Goal: Information Seeking & Learning: Get advice/opinions

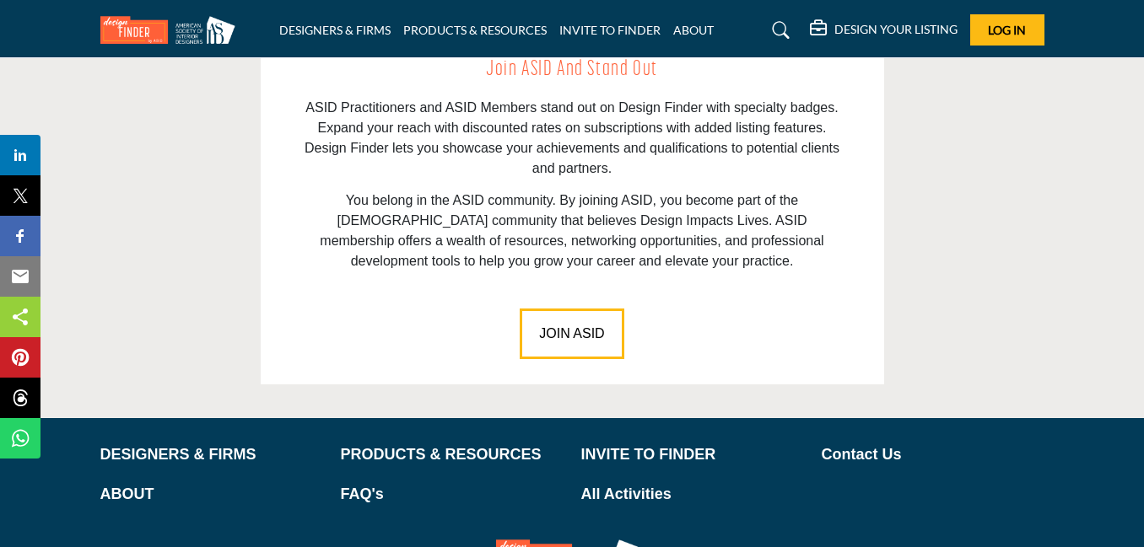
scroll to position [2512, 0]
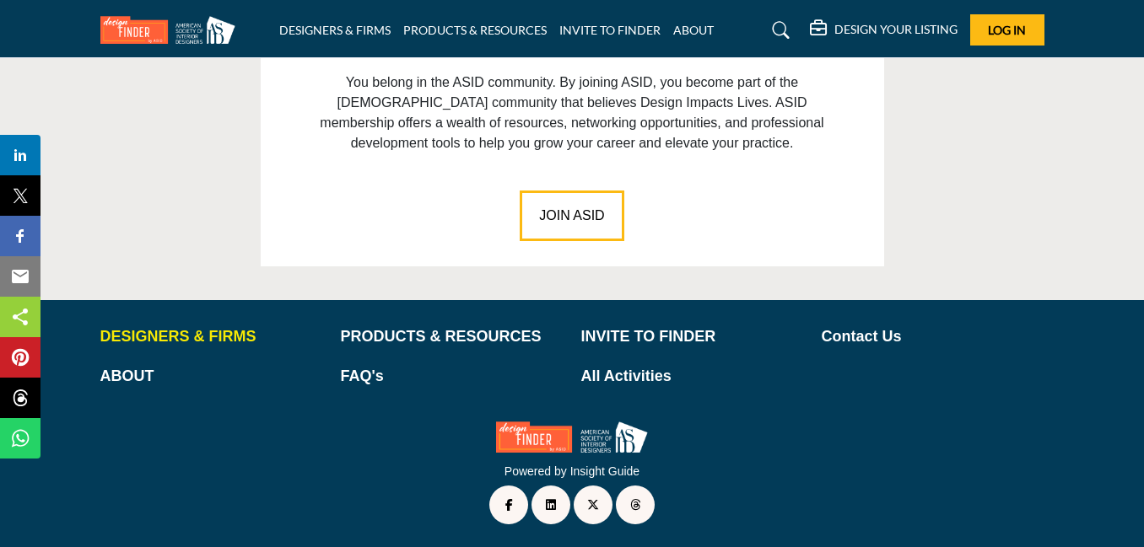
click at [189, 337] on p "DESIGNERS & FIRMS" at bounding box center [211, 337] width 223 height 23
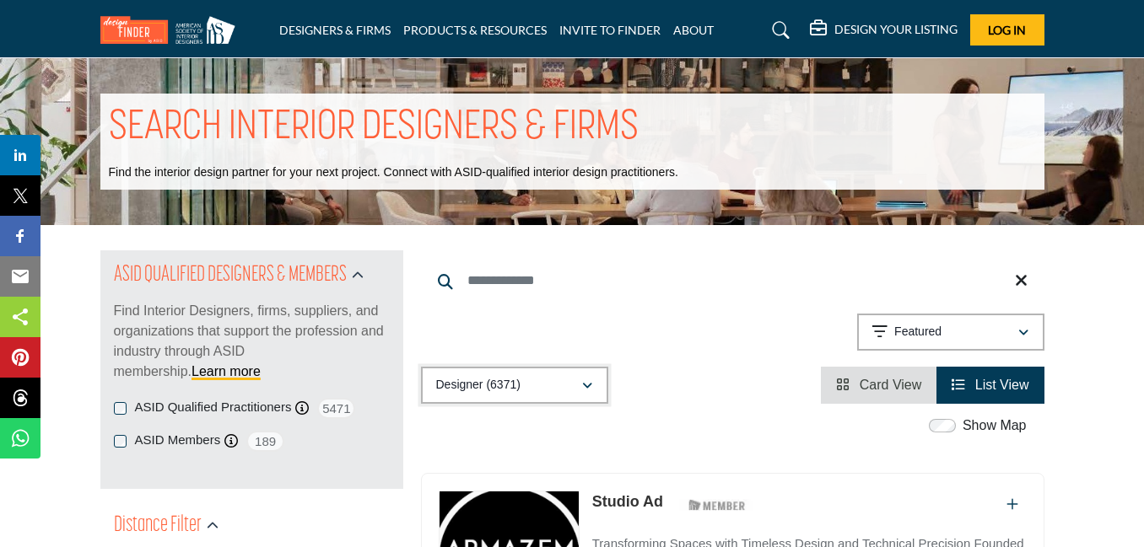
click at [586, 382] on icon "button" at bounding box center [587, 386] width 10 height 12
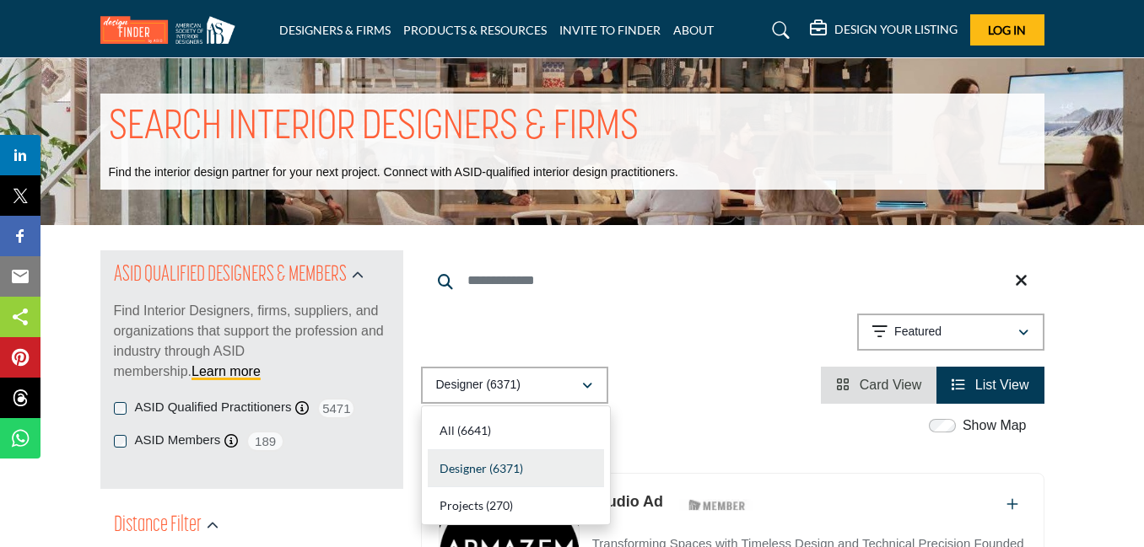
click at [891, 503] on div "Studio Ad ASID Member who supports and impacts the Interior Design industry." at bounding box center [809, 506] width 434 height 30
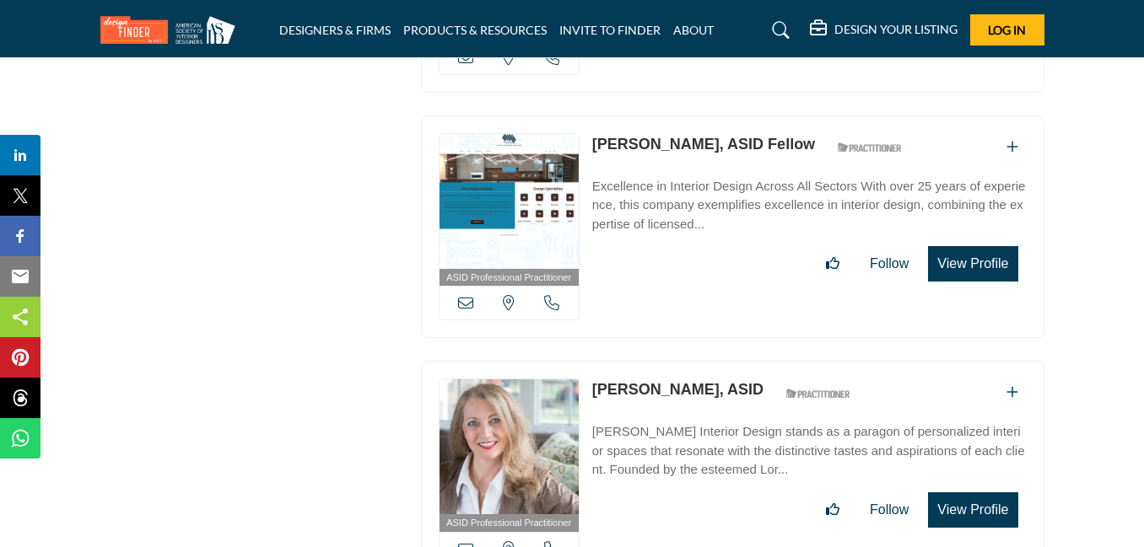
scroll to position [15805, 0]
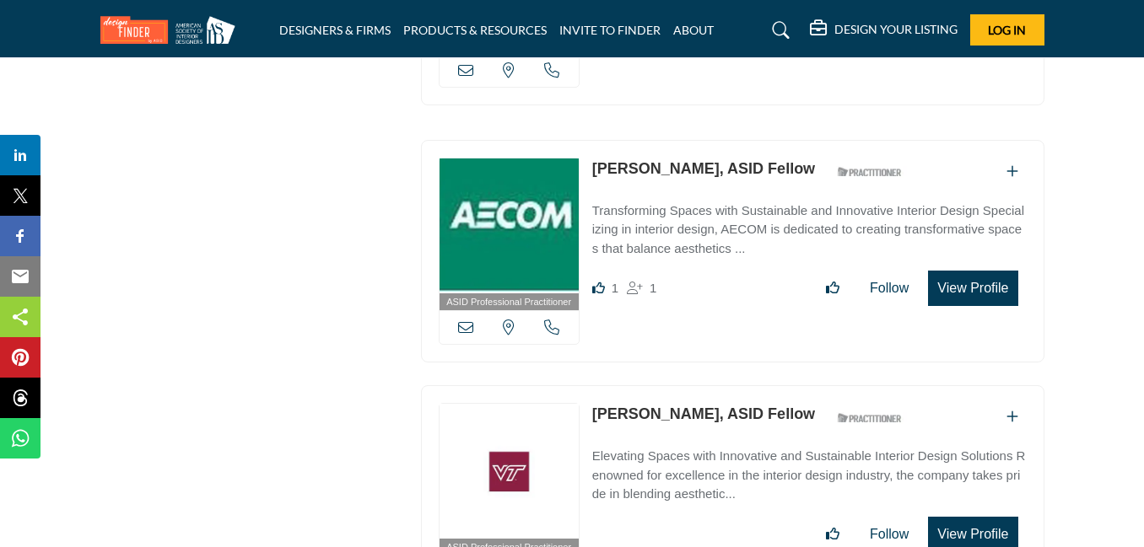
click at [778, 24] on icon at bounding box center [781, 30] width 17 height 17
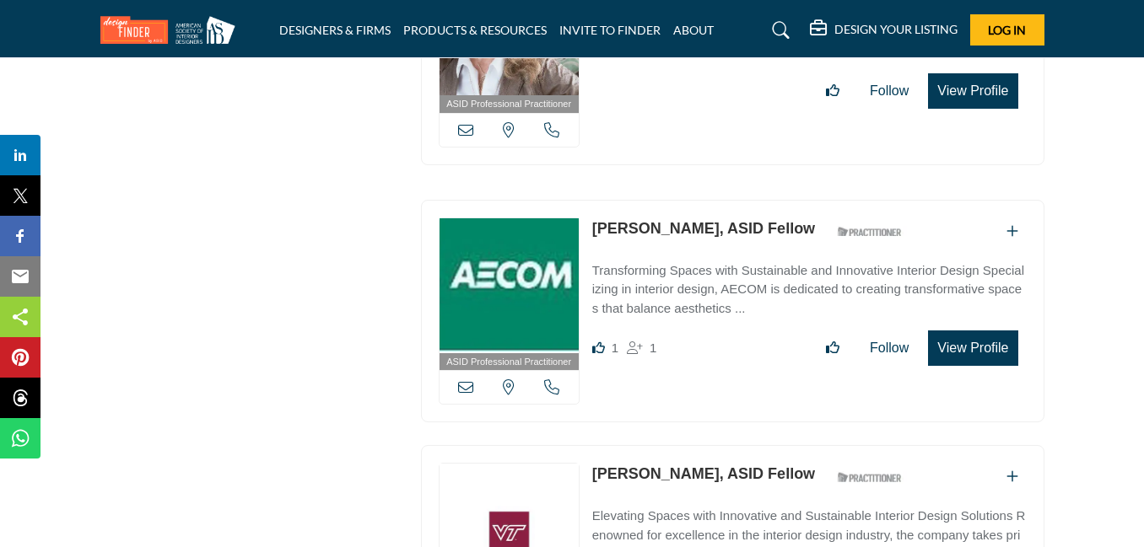
scroll to position [15865, 0]
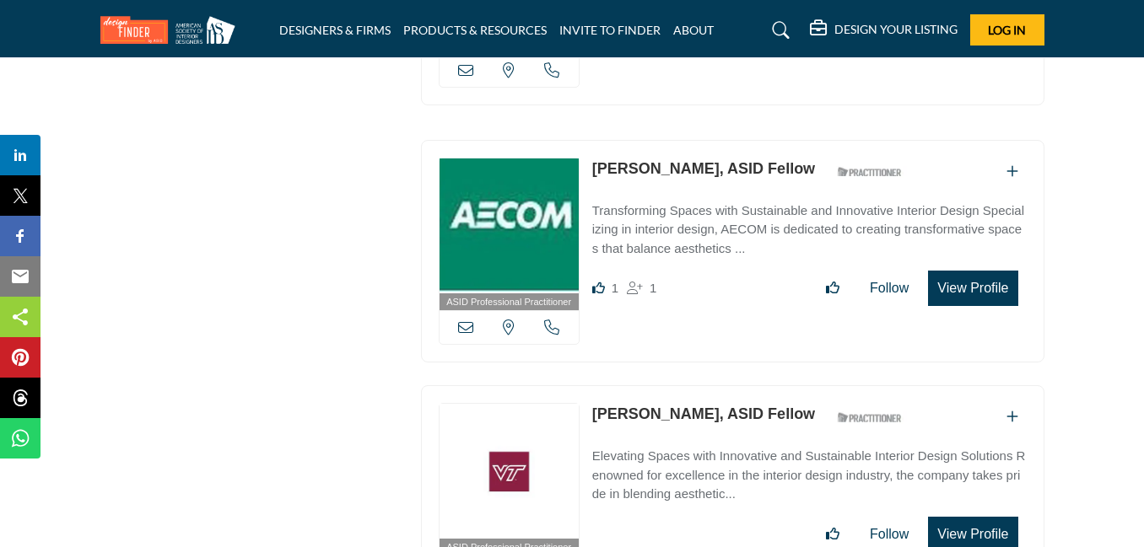
click at [778, 28] on icon at bounding box center [781, 30] width 17 height 17
click at [775, 30] on icon at bounding box center [781, 30] width 17 height 17
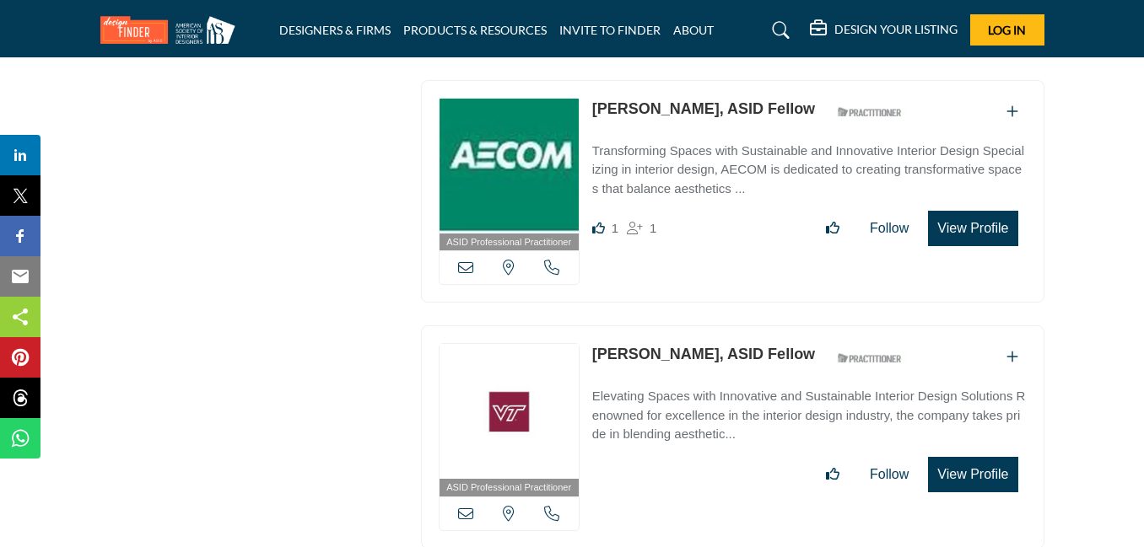
scroll to position [15805, 0]
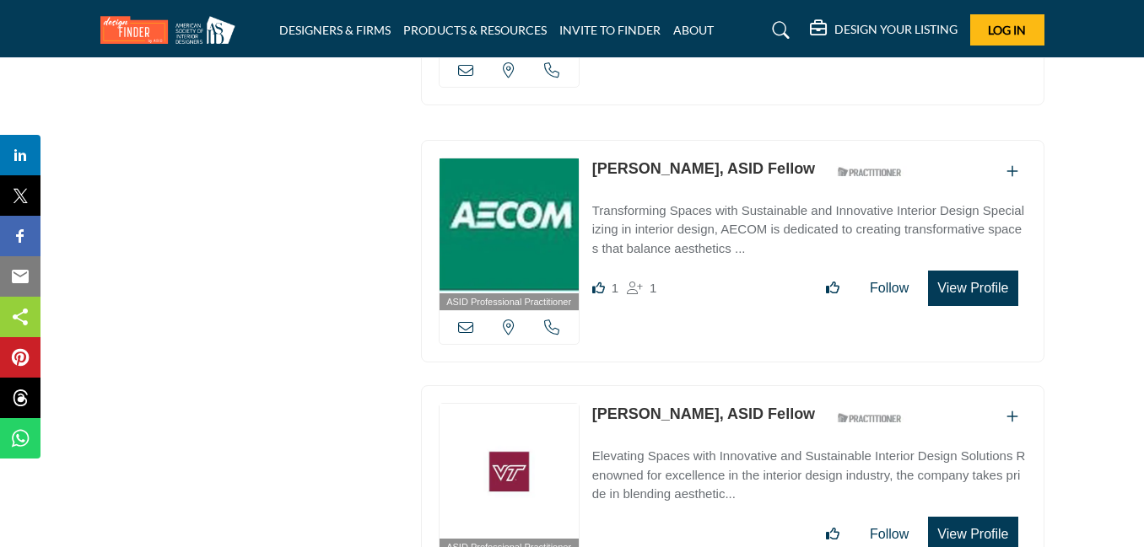
click at [890, 33] on h5 "DESIGN YOUR LISTING" at bounding box center [895, 29] width 123 height 15
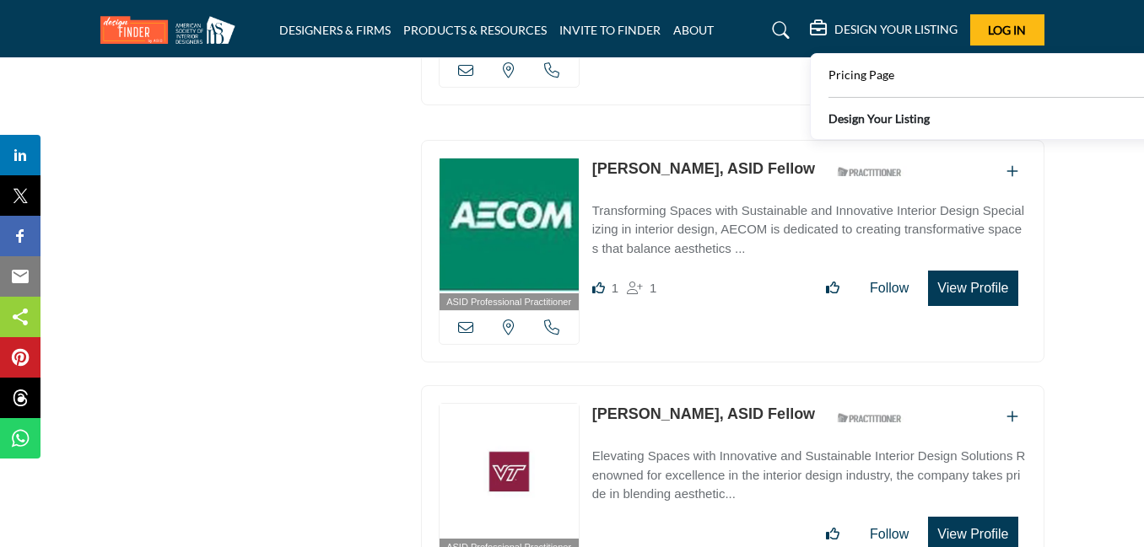
click at [774, 31] on icon at bounding box center [781, 30] width 17 height 17
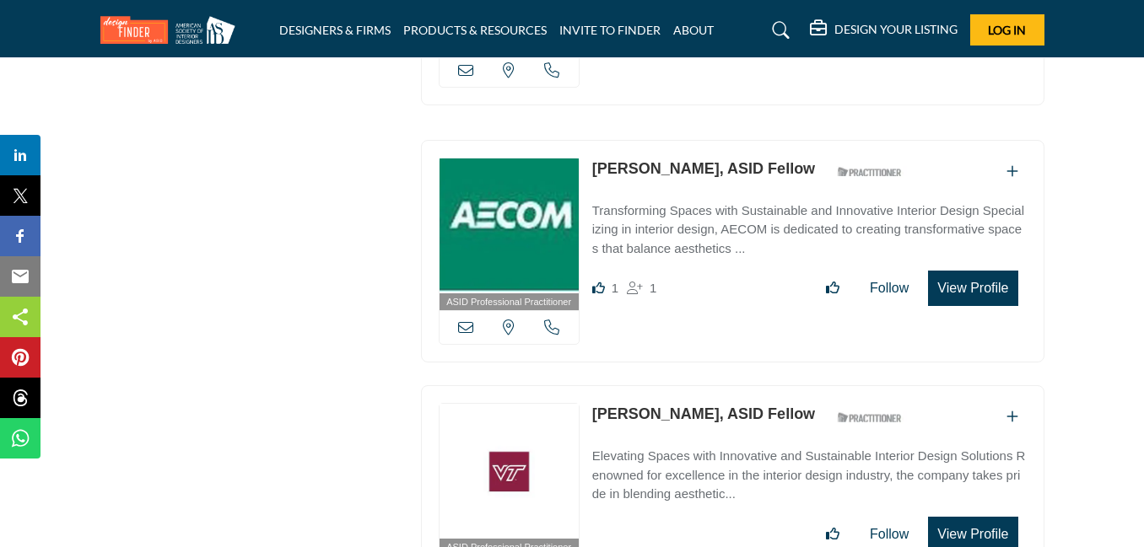
click at [776, 24] on icon at bounding box center [781, 30] width 17 height 17
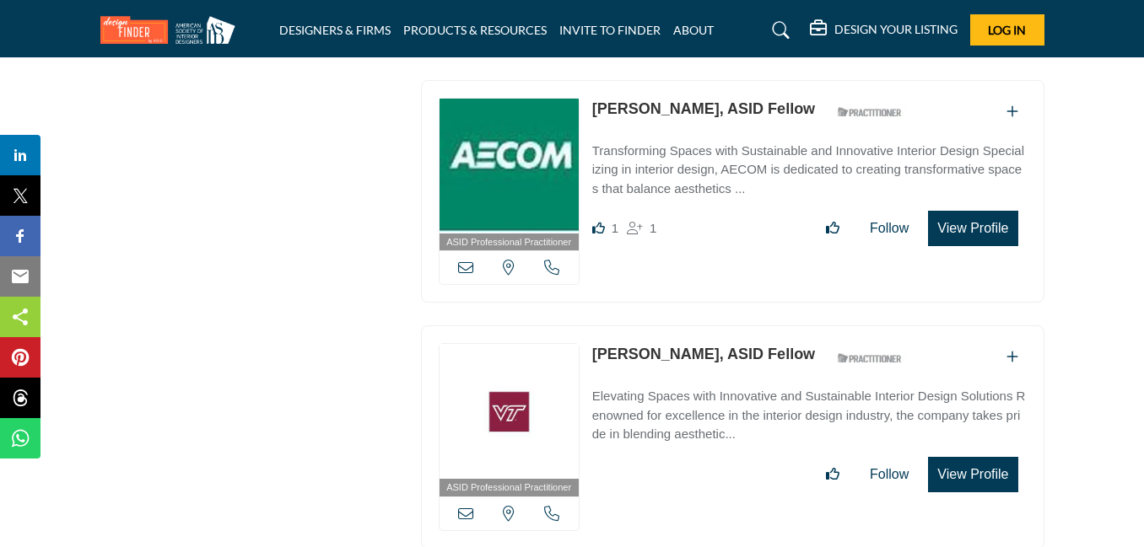
scroll to position [15805, 0]
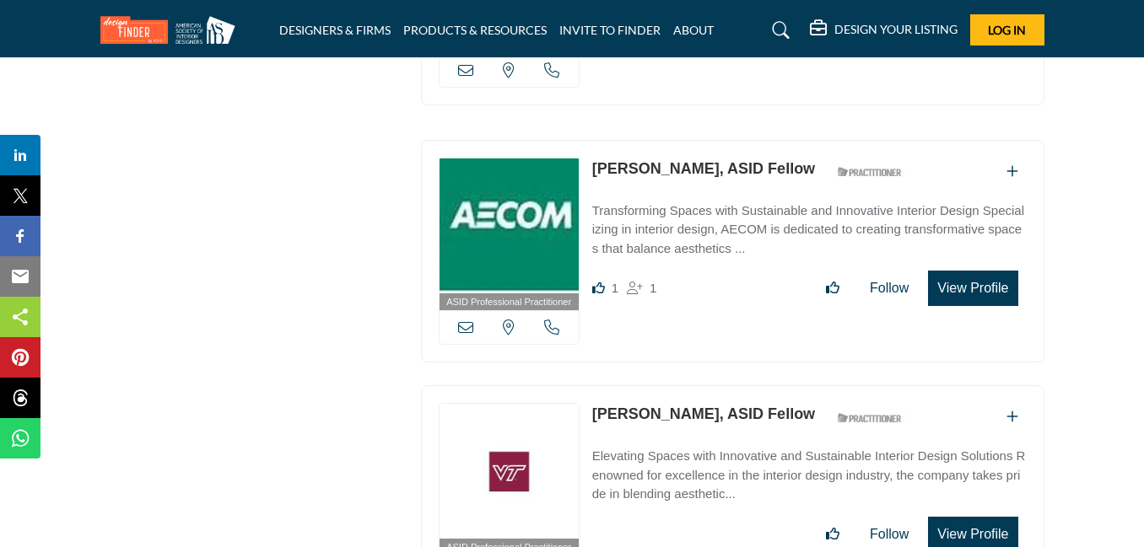
click at [155, 34] on img at bounding box center [171, 30] width 143 height 28
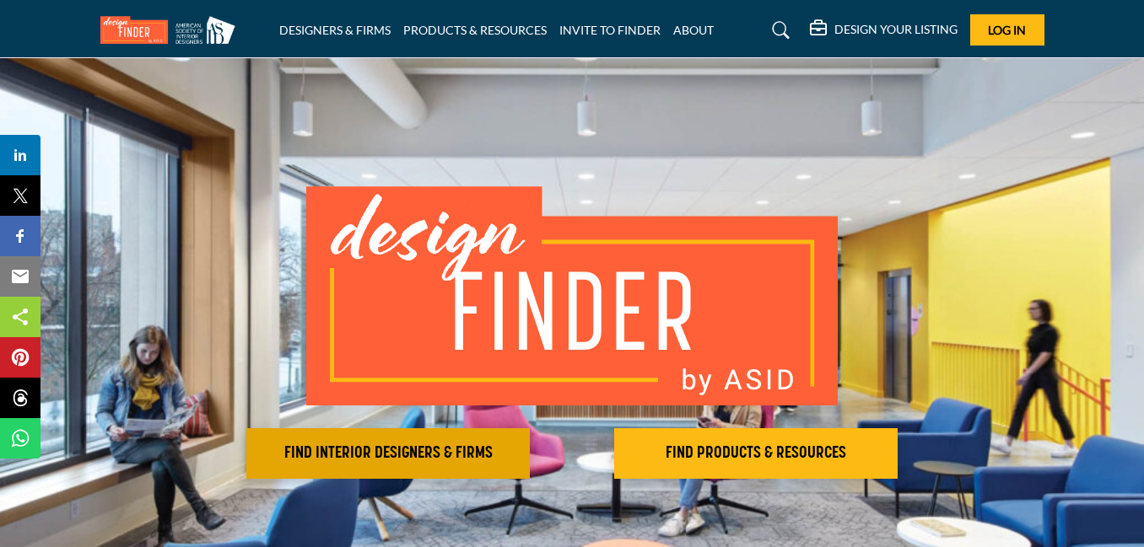
click at [404, 444] on h2 "FIND INTERIOR DESIGNERS & FIRMS" at bounding box center [387, 454] width 273 height 20
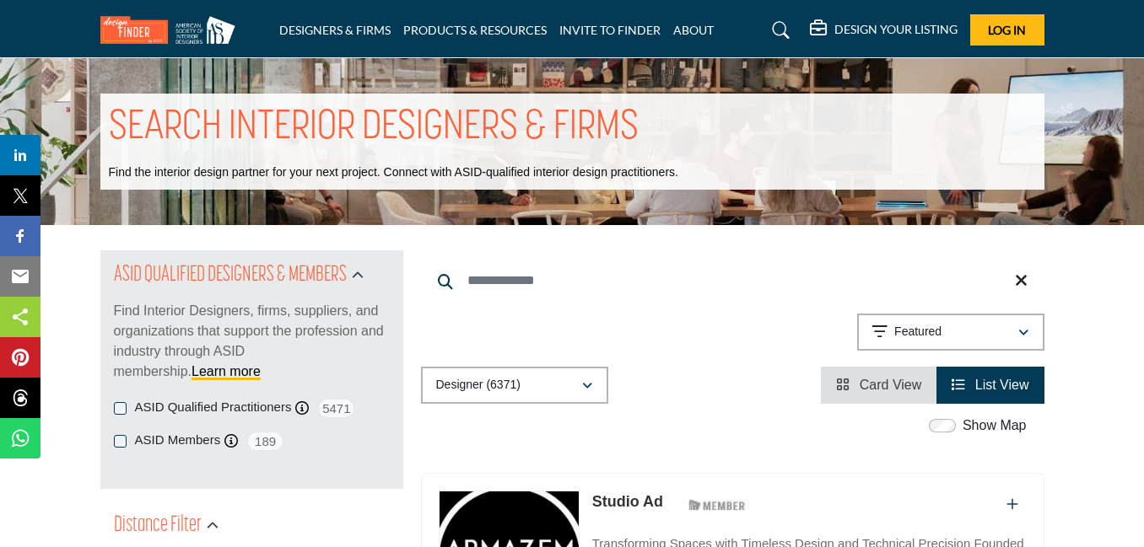
click at [875, 379] on span "Card View" at bounding box center [890, 385] width 62 height 14
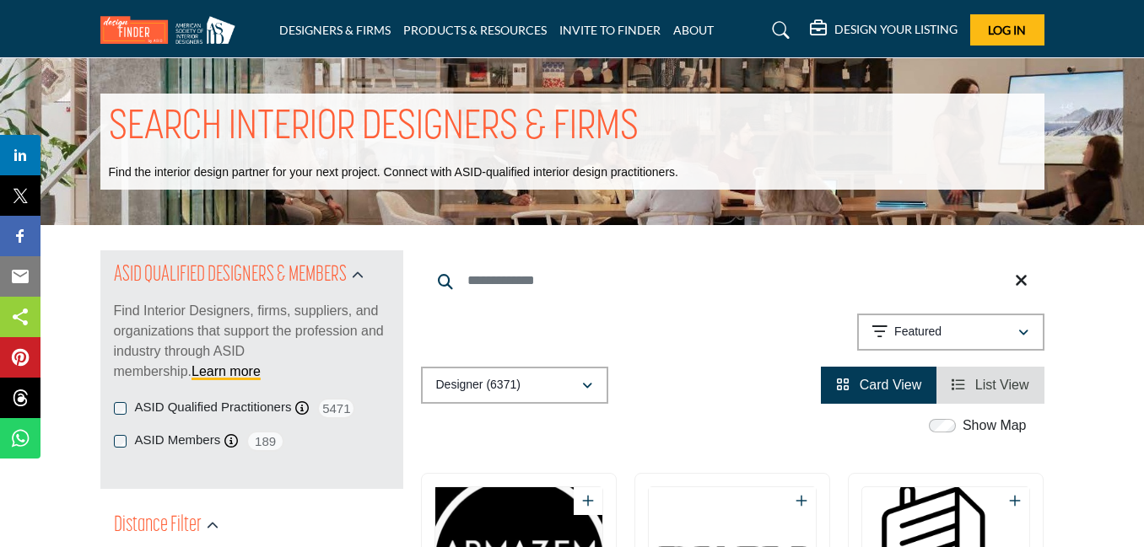
click at [1010, 388] on span "List View" at bounding box center [1002, 385] width 54 height 14
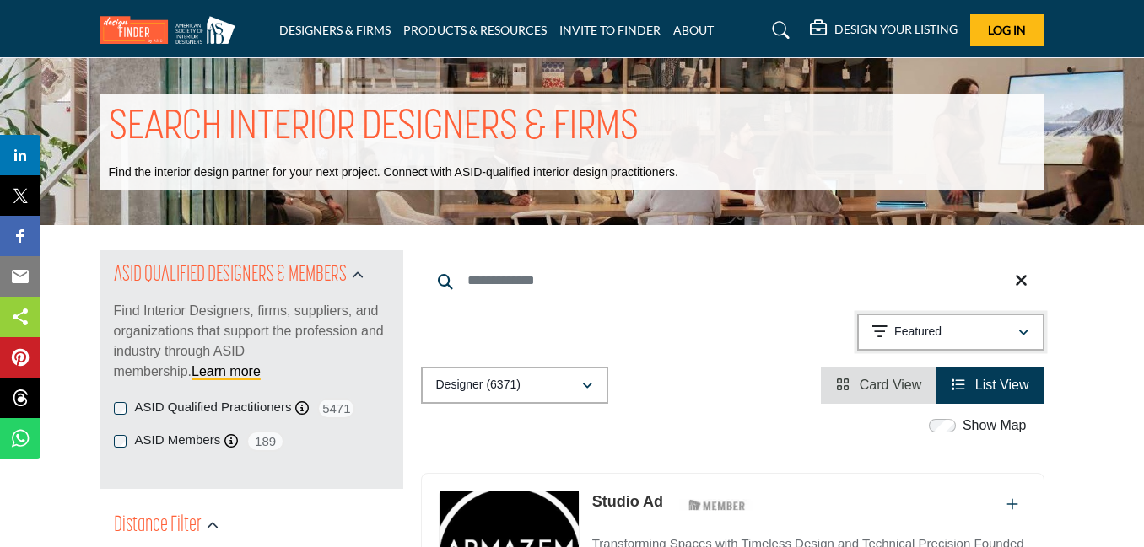
click at [1024, 334] on icon "button" at bounding box center [1023, 333] width 10 height 12
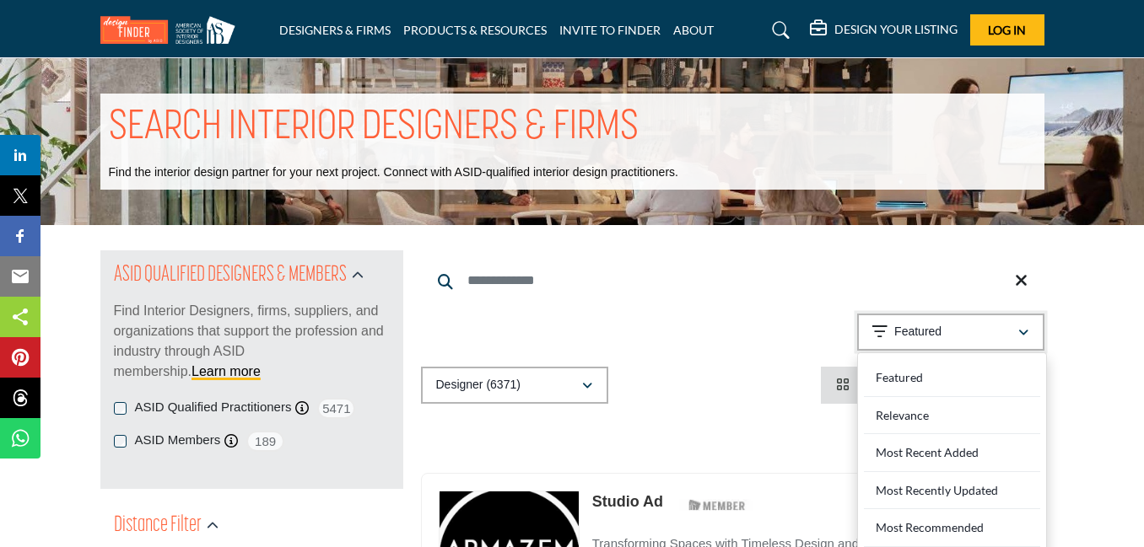
scroll to position [479, 0]
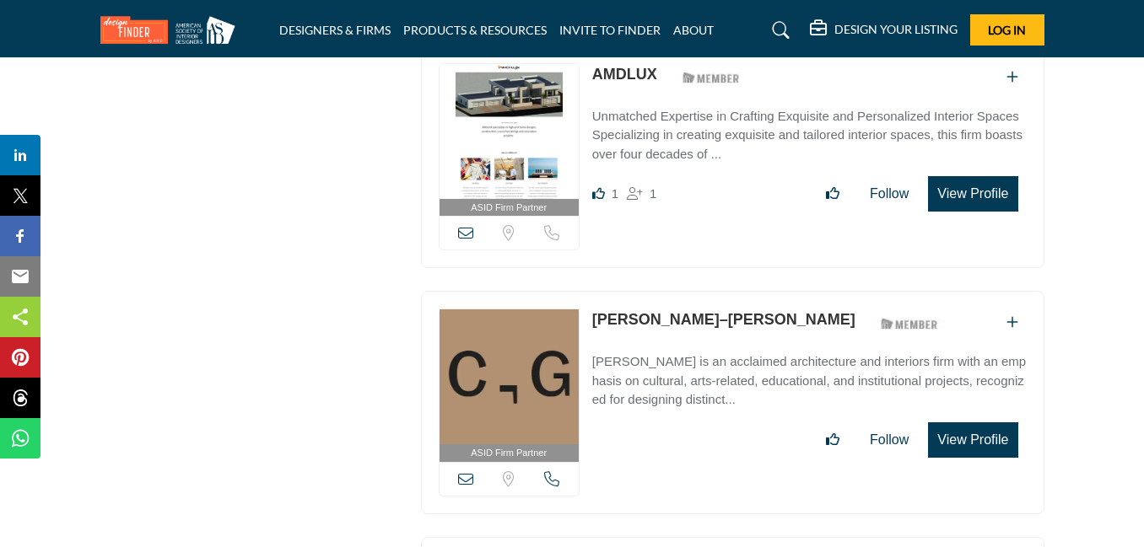
scroll to position [2873, 0]
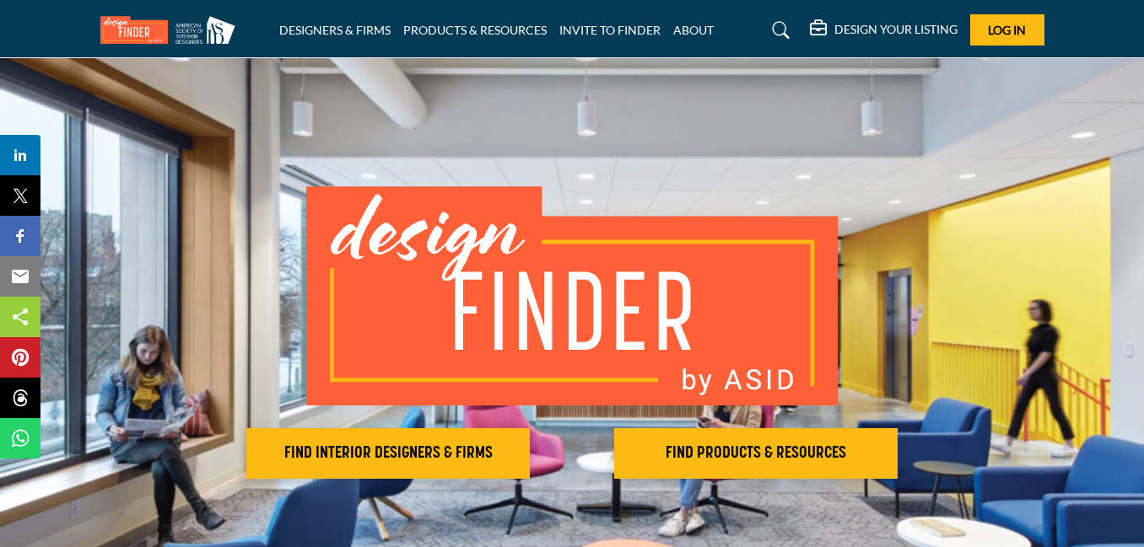
click at [522, 362] on img at bounding box center [571, 295] width 531 height 219
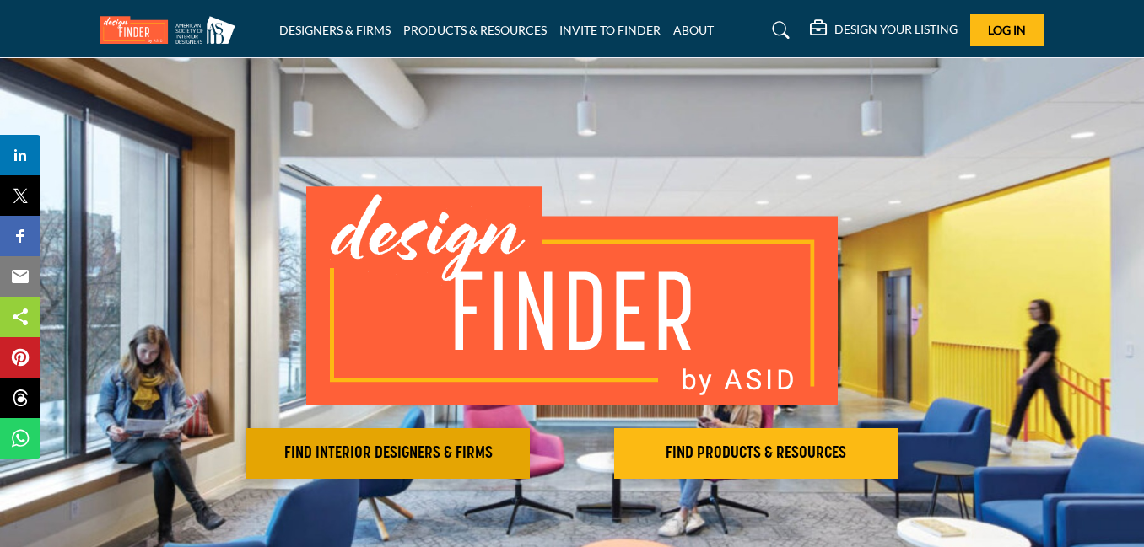
click at [384, 448] on h2 "FIND INTERIOR DESIGNERS & FIRMS" at bounding box center [387, 454] width 273 height 20
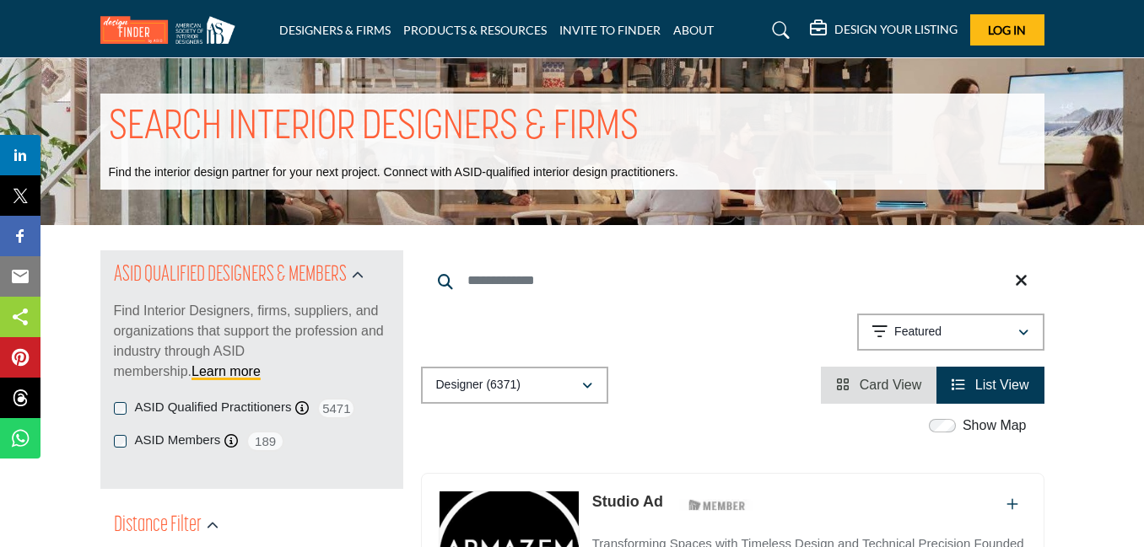
scroll to position [479, 0]
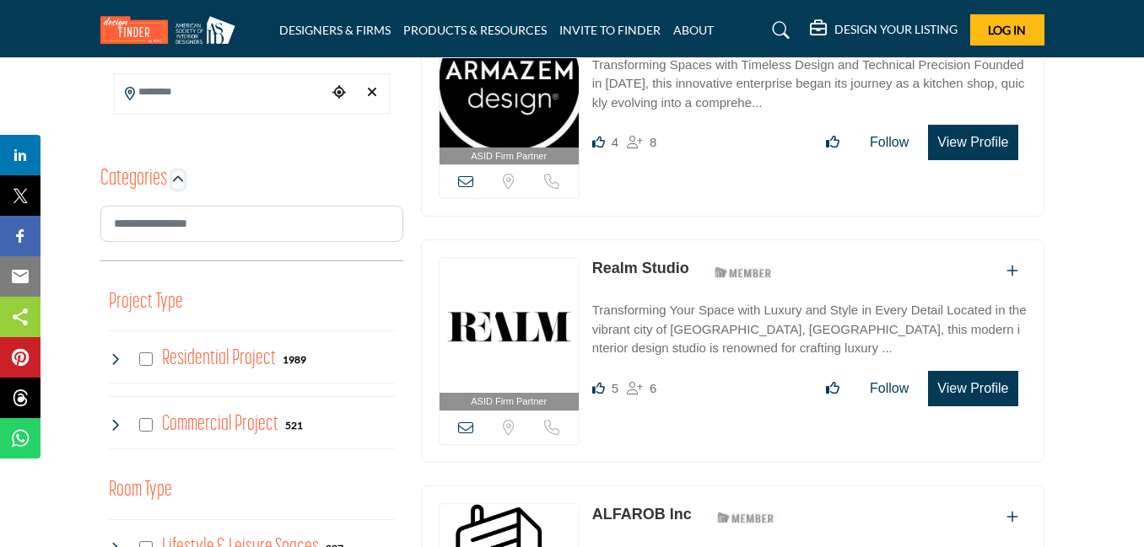
click at [175, 178] on icon "button" at bounding box center [178, 180] width 12 height 12
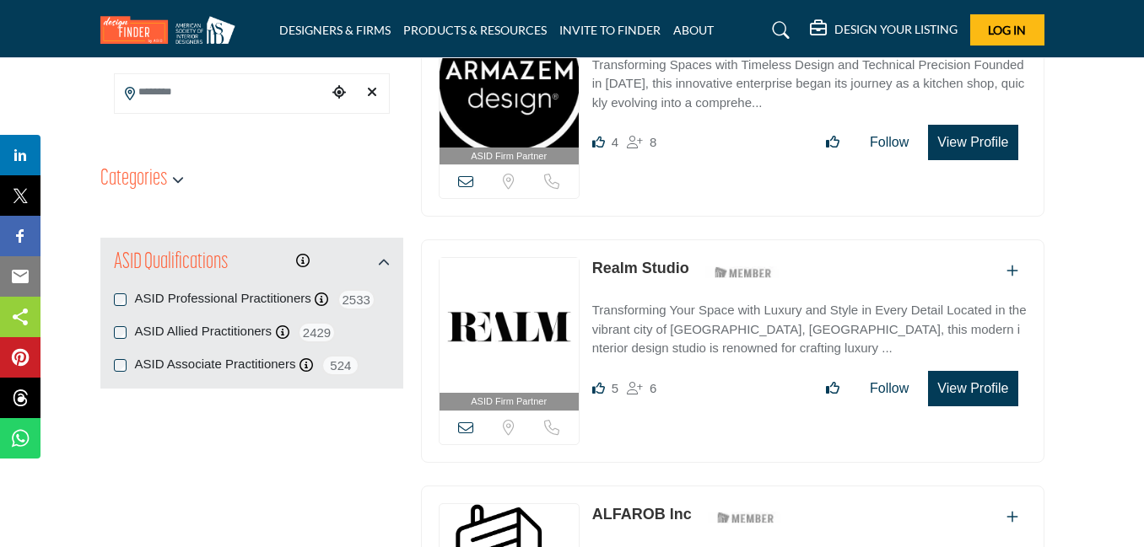
click at [385, 259] on icon "button" at bounding box center [384, 263] width 12 height 12
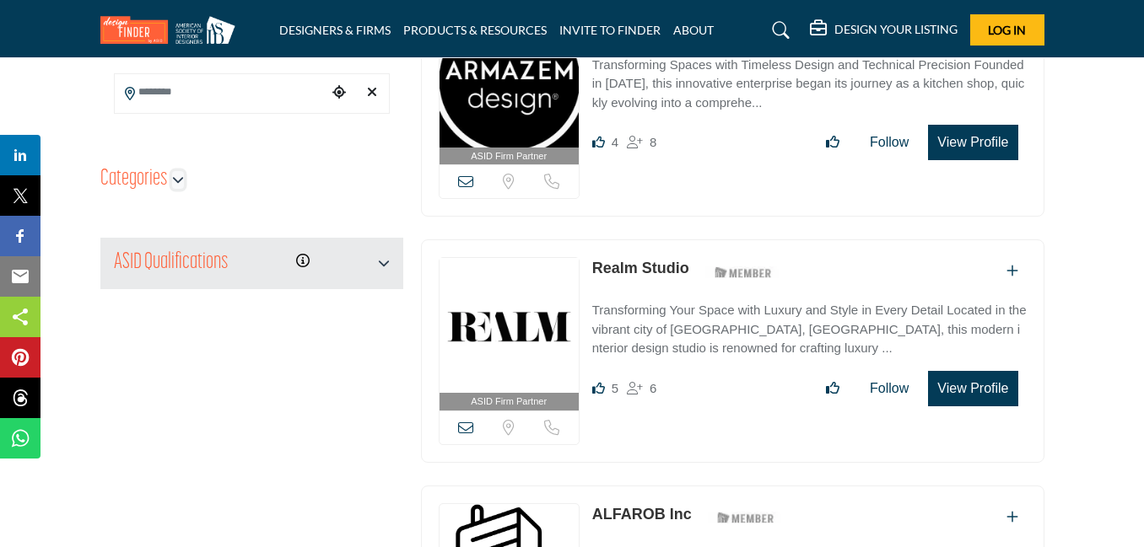
click at [174, 175] on icon "button" at bounding box center [178, 180] width 12 height 12
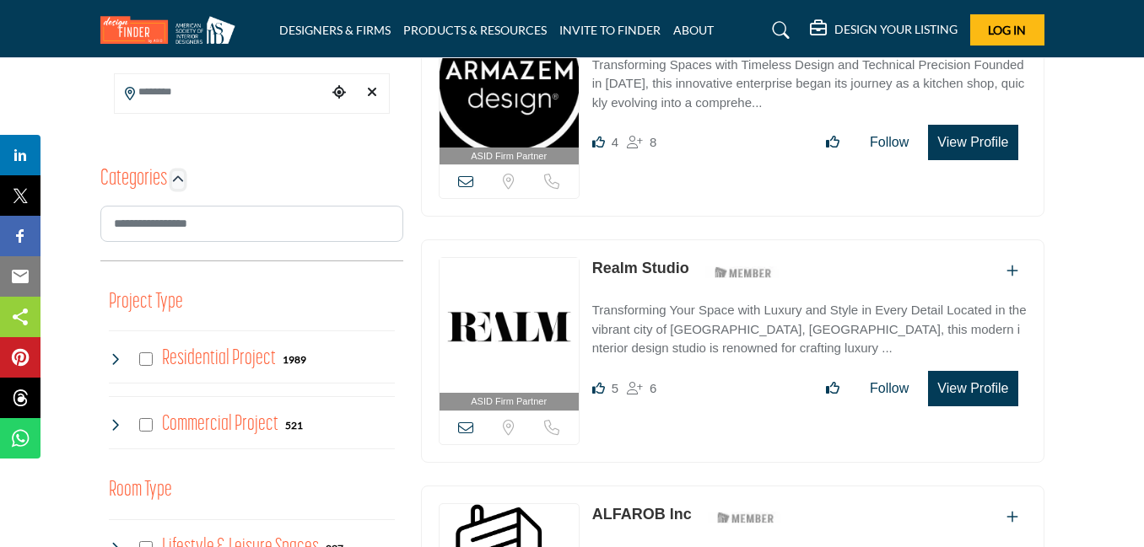
click at [181, 181] on icon "button" at bounding box center [178, 180] width 12 height 12
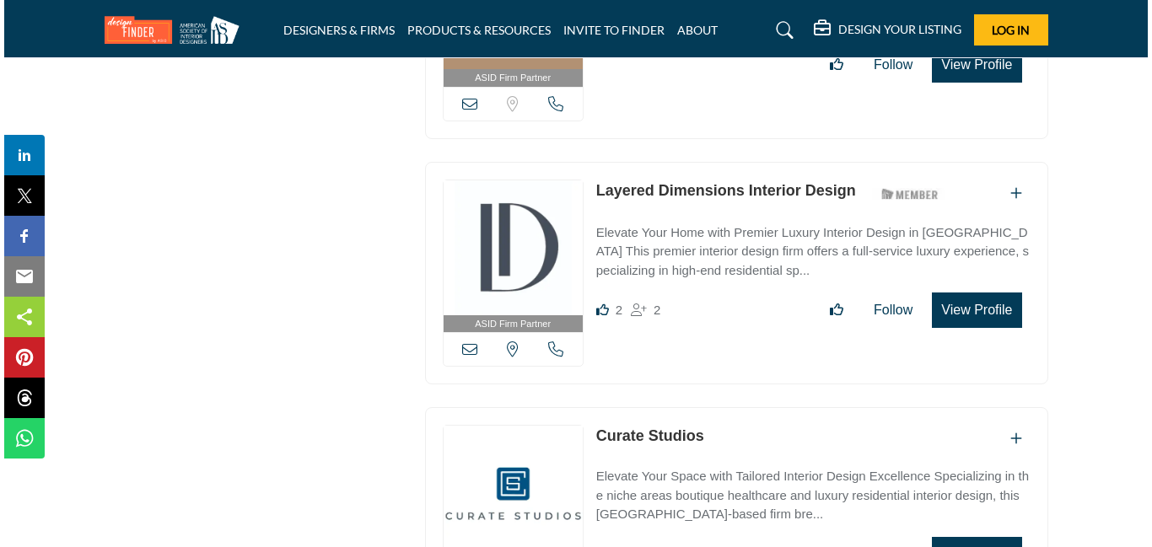
scroll to position [2861, 0]
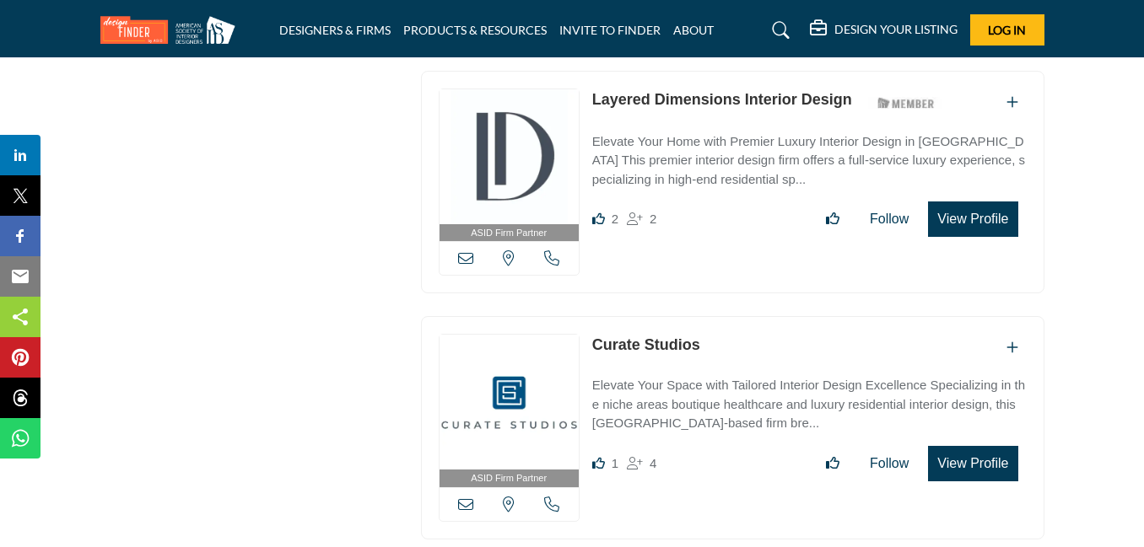
click at [981, 455] on button "View Profile" at bounding box center [972, 463] width 89 height 35
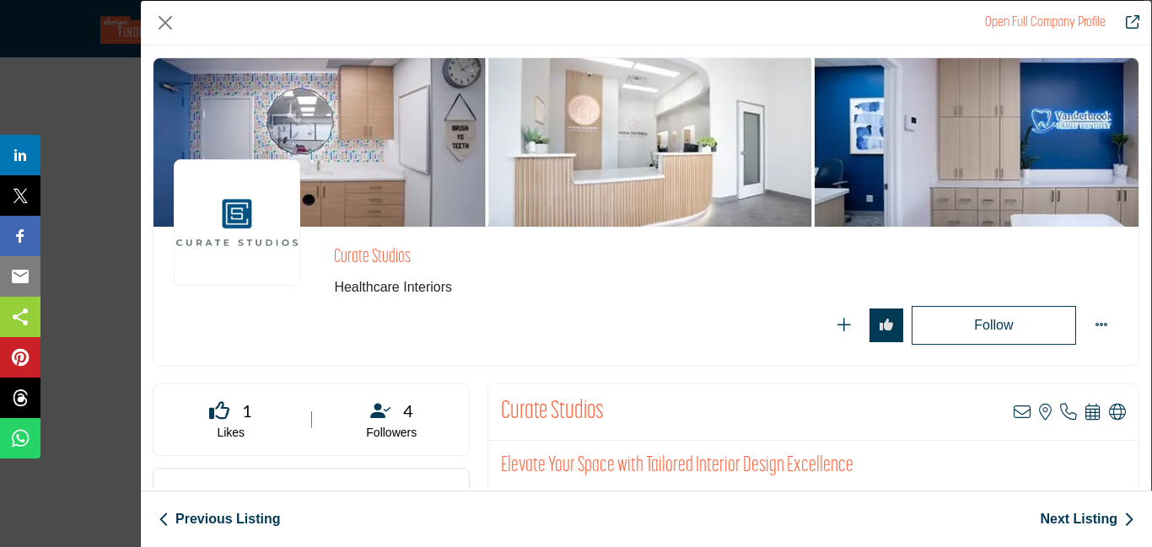
click at [1143, 493] on div "Previous Listing Next Listing" at bounding box center [646, 519] width 1011 height 57
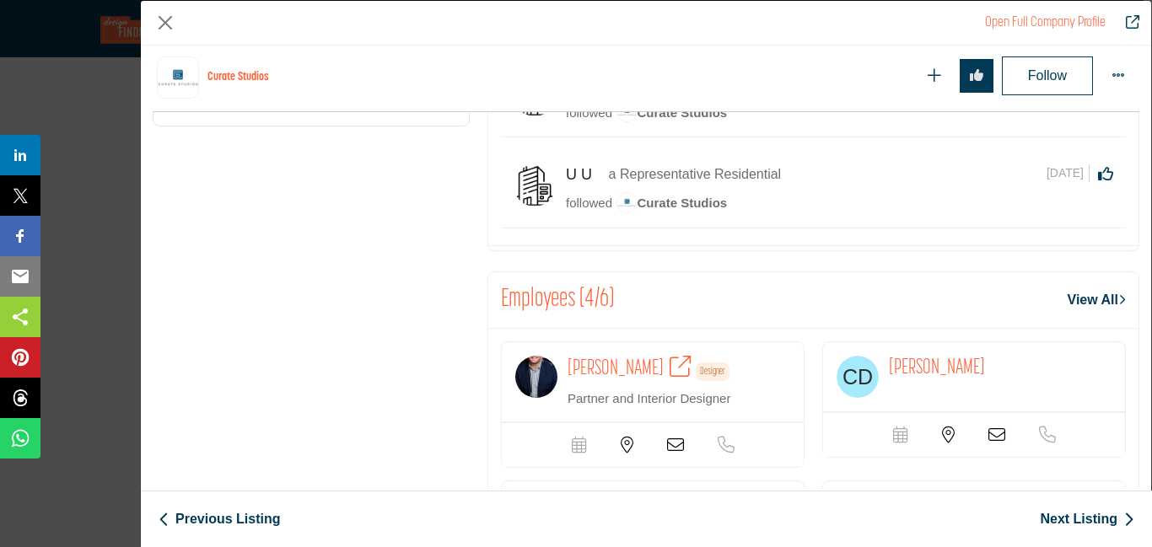
scroll to position [1618, 0]
